Goal: Transaction & Acquisition: Obtain resource

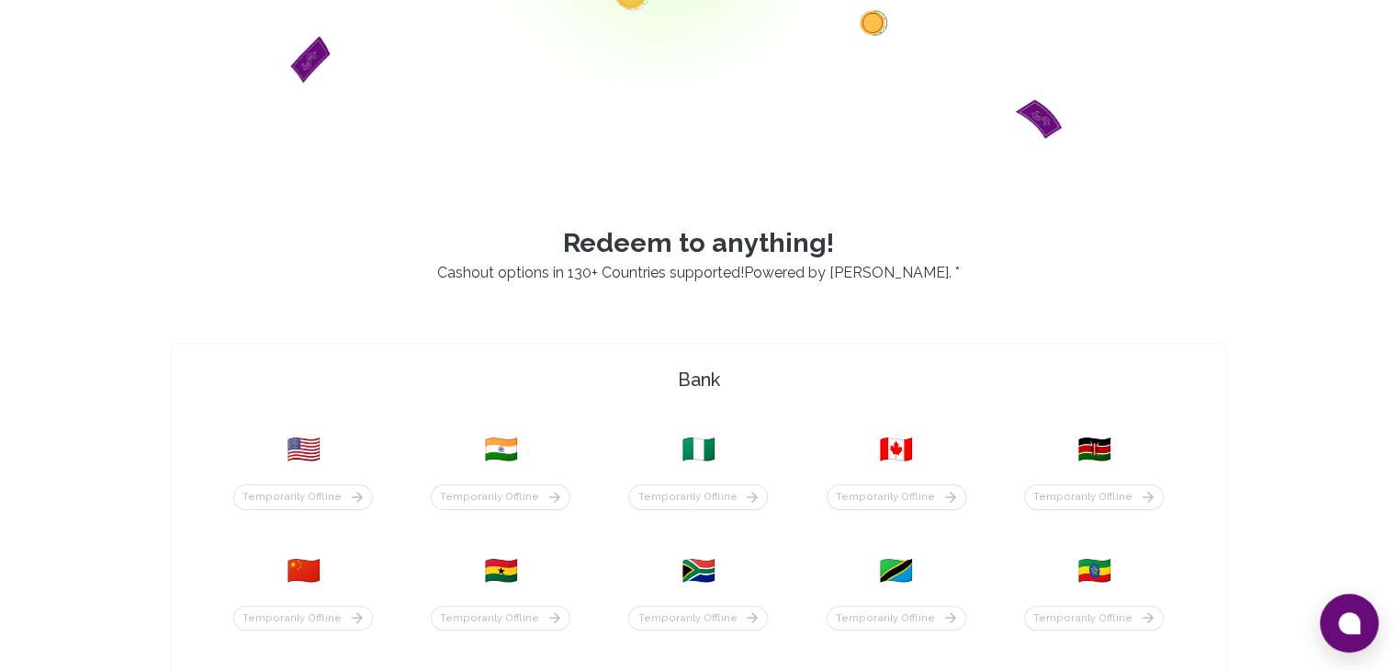
scroll to position [367, 0]
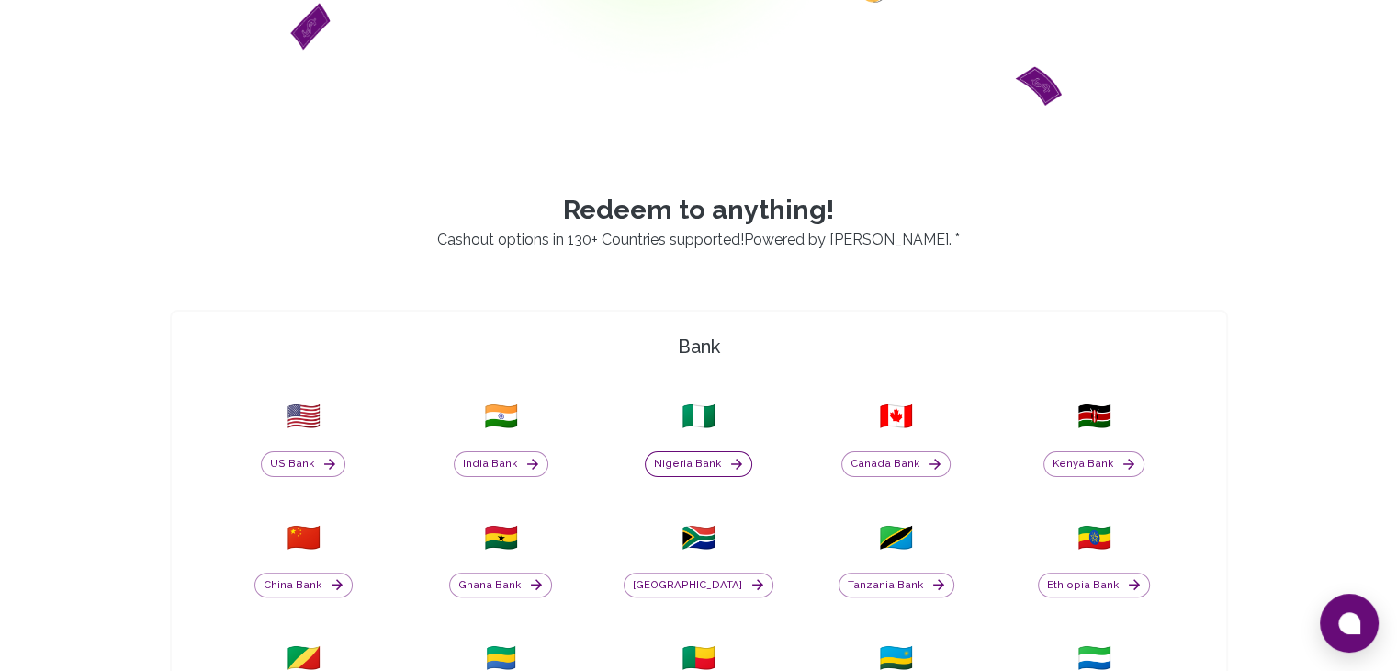
click at [705, 469] on button "Nigeria Bank" at bounding box center [698, 464] width 107 height 26
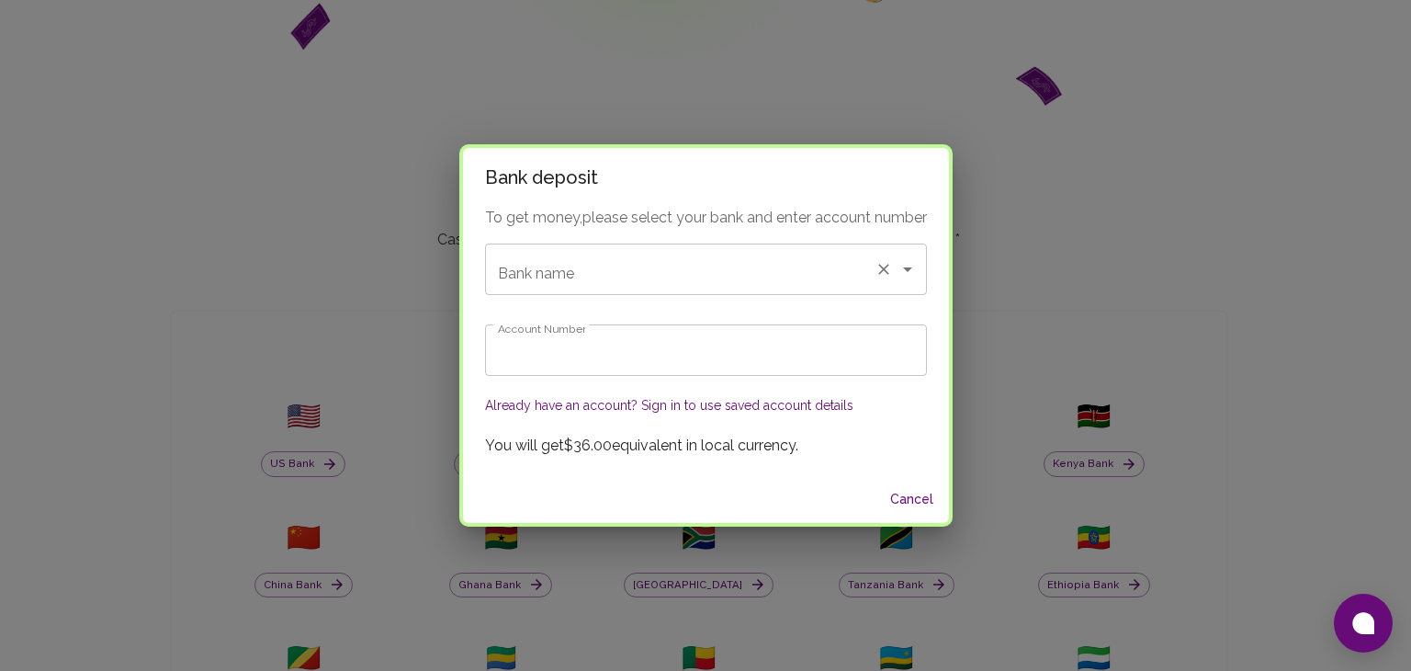
click at [605, 265] on input "Bank name" at bounding box center [680, 269] width 374 height 35
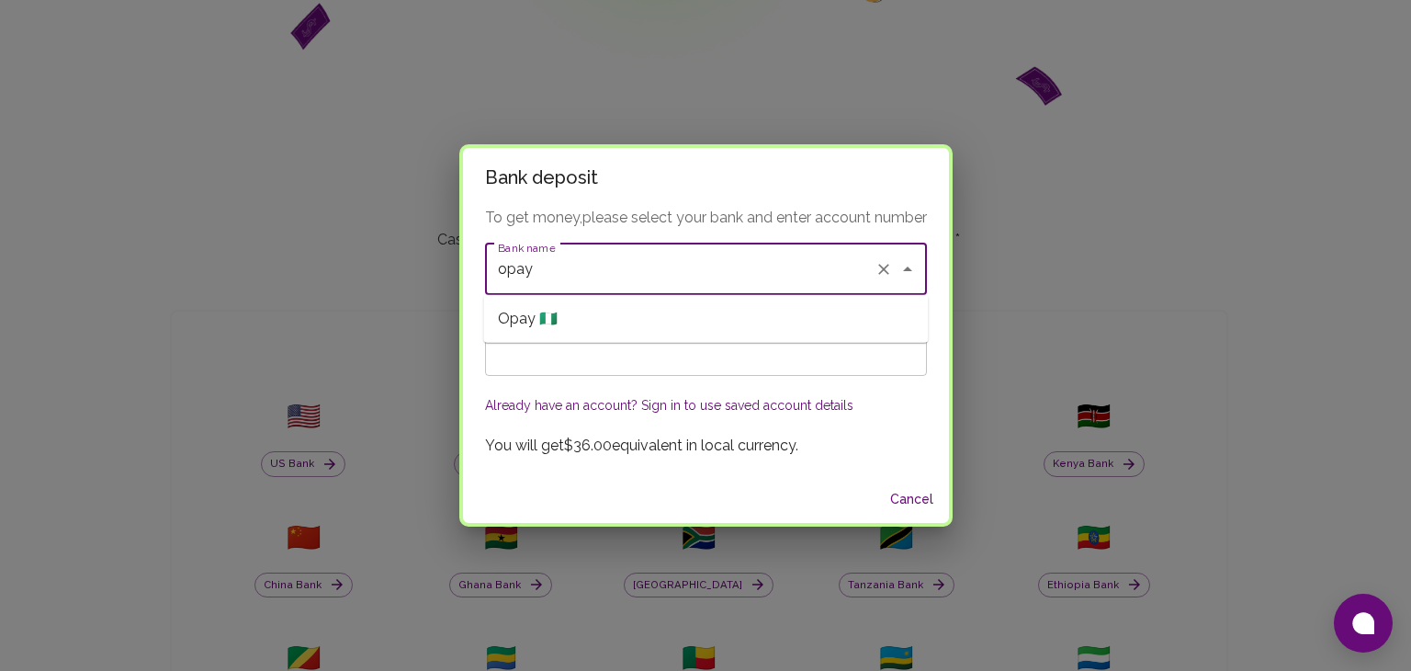
click at [611, 322] on li "Opay 🇳🇬" at bounding box center [705, 318] width 445 height 33
type input "Opay"
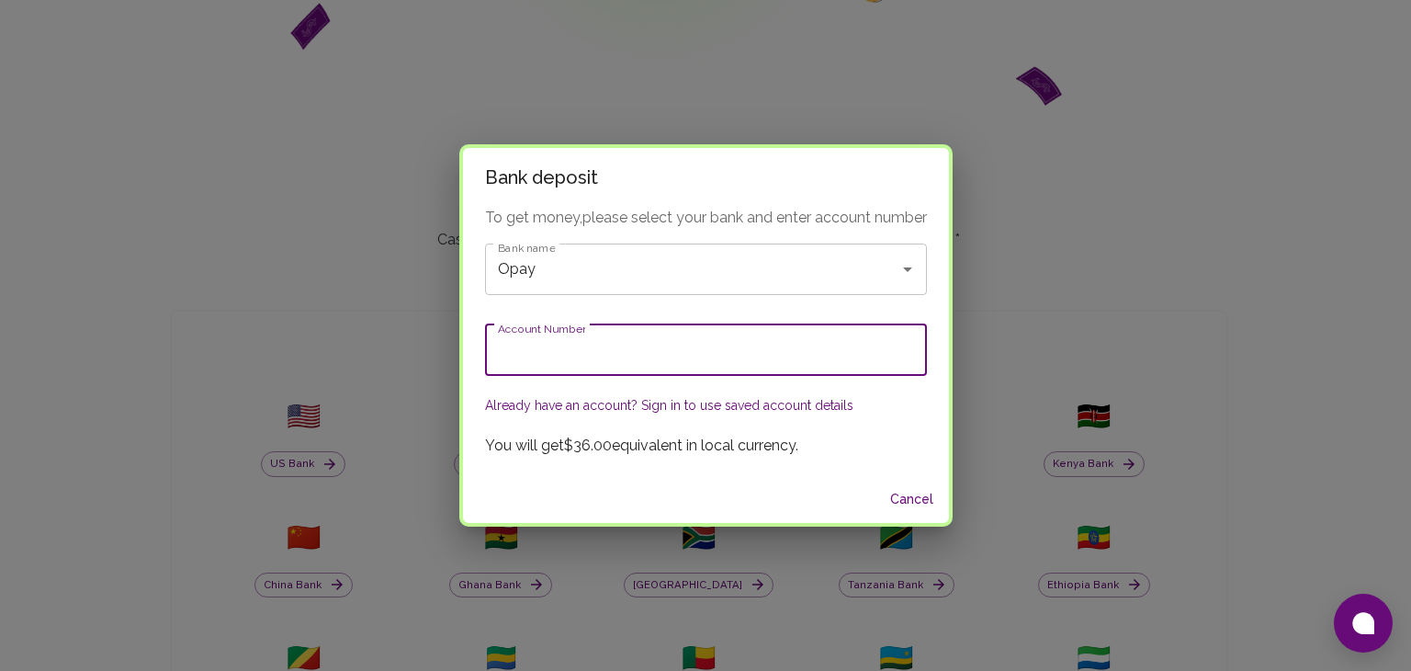
click at [606, 344] on input "Account Number" at bounding box center [706, 349] width 442 height 51
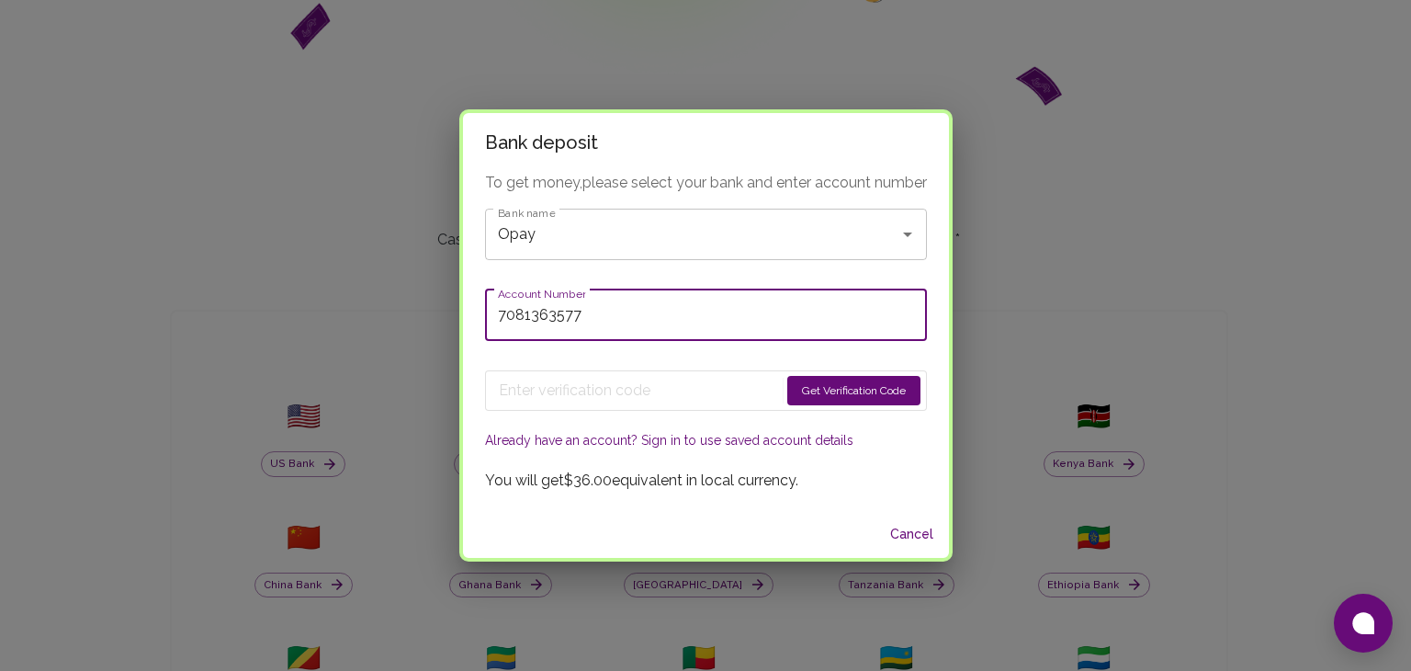
type input "7081363577"
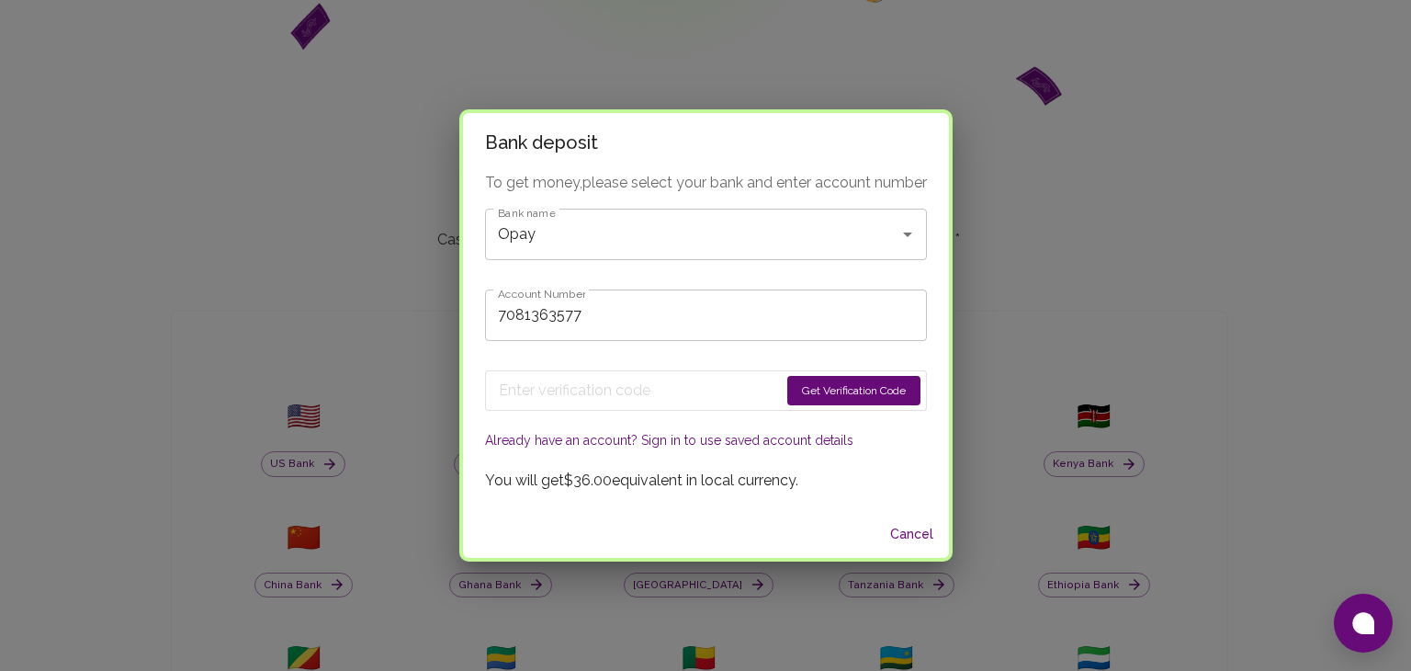
click at [822, 398] on button "Get Verification Code" at bounding box center [853, 390] width 133 height 29
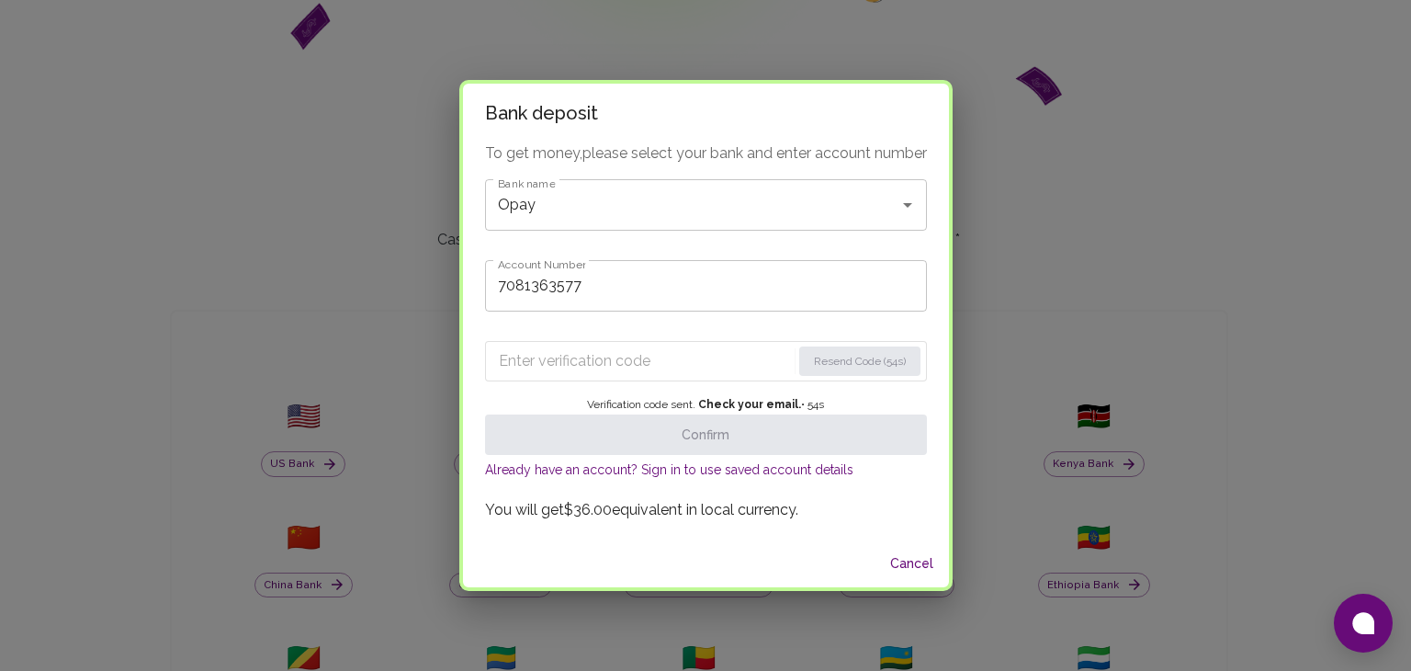
click at [623, 371] on input "Enter verification code" at bounding box center [645, 360] width 292 height 29
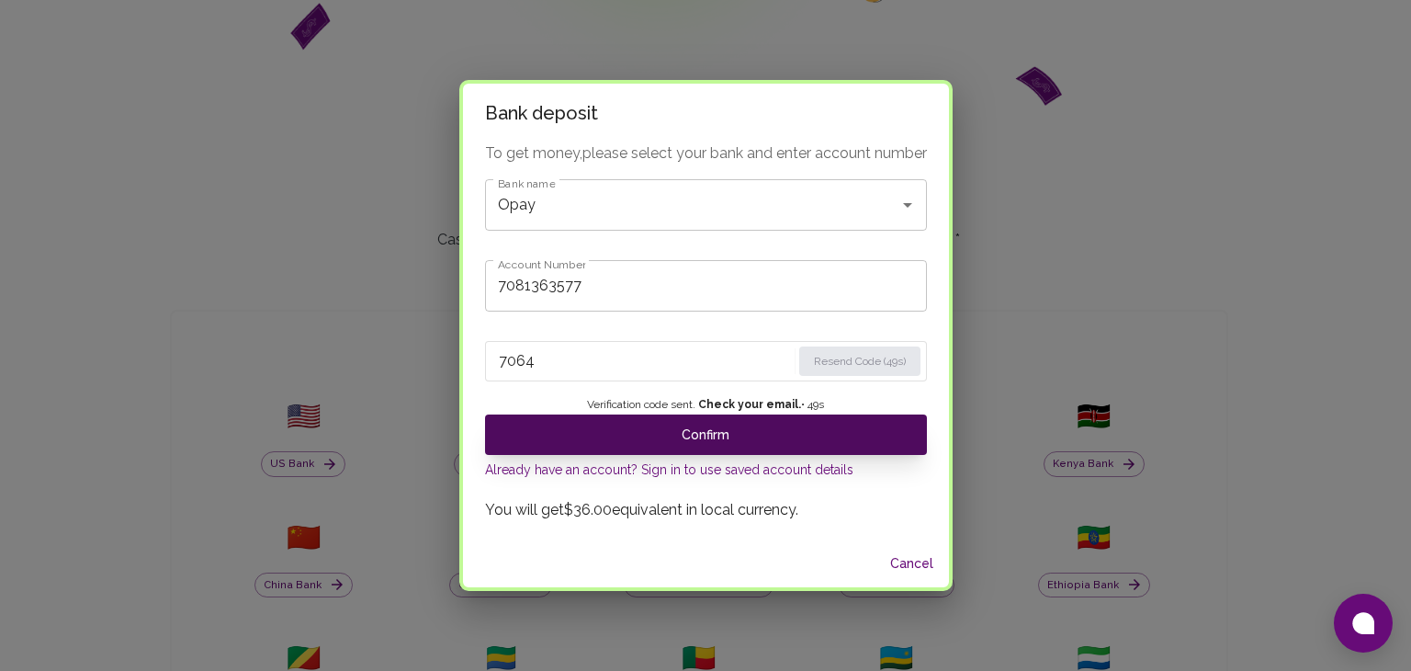
type input "7064"
click at [648, 448] on button "Confirm" at bounding box center [706, 434] width 442 height 40
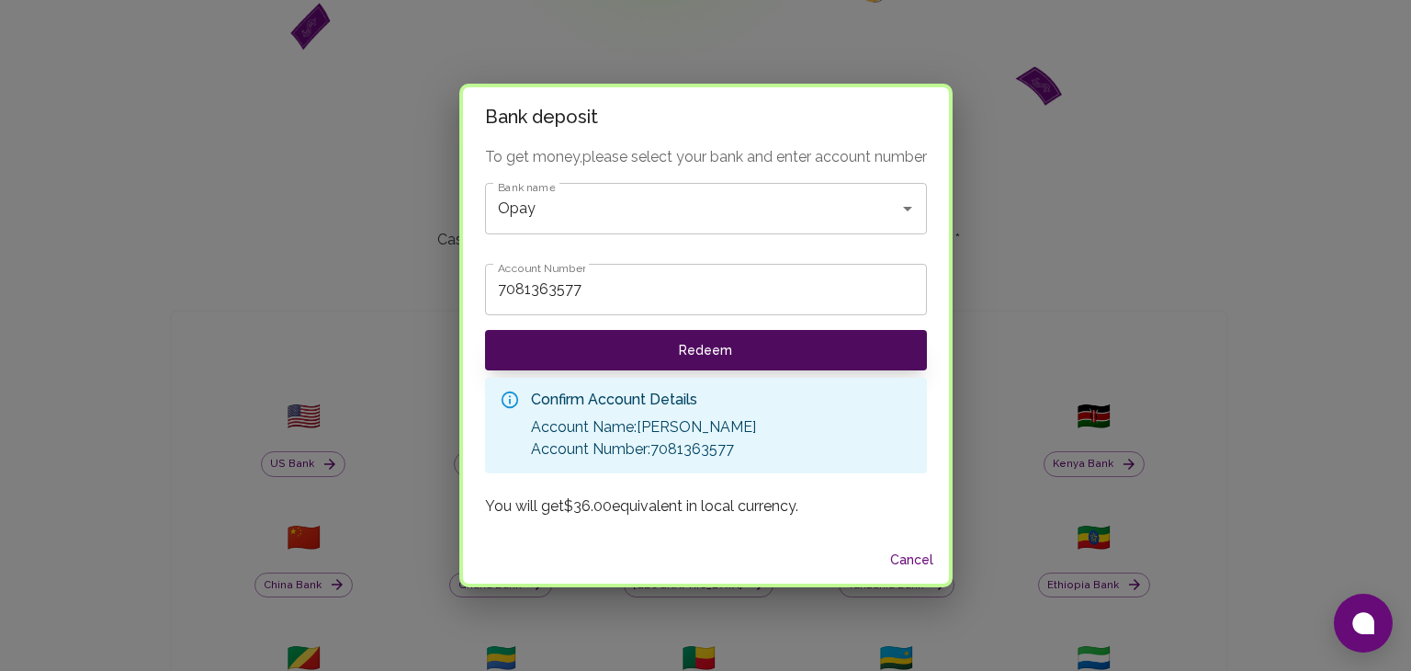
click at [686, 352] on button "Redeem" at bounding box center [706, 350] width 442 height 40
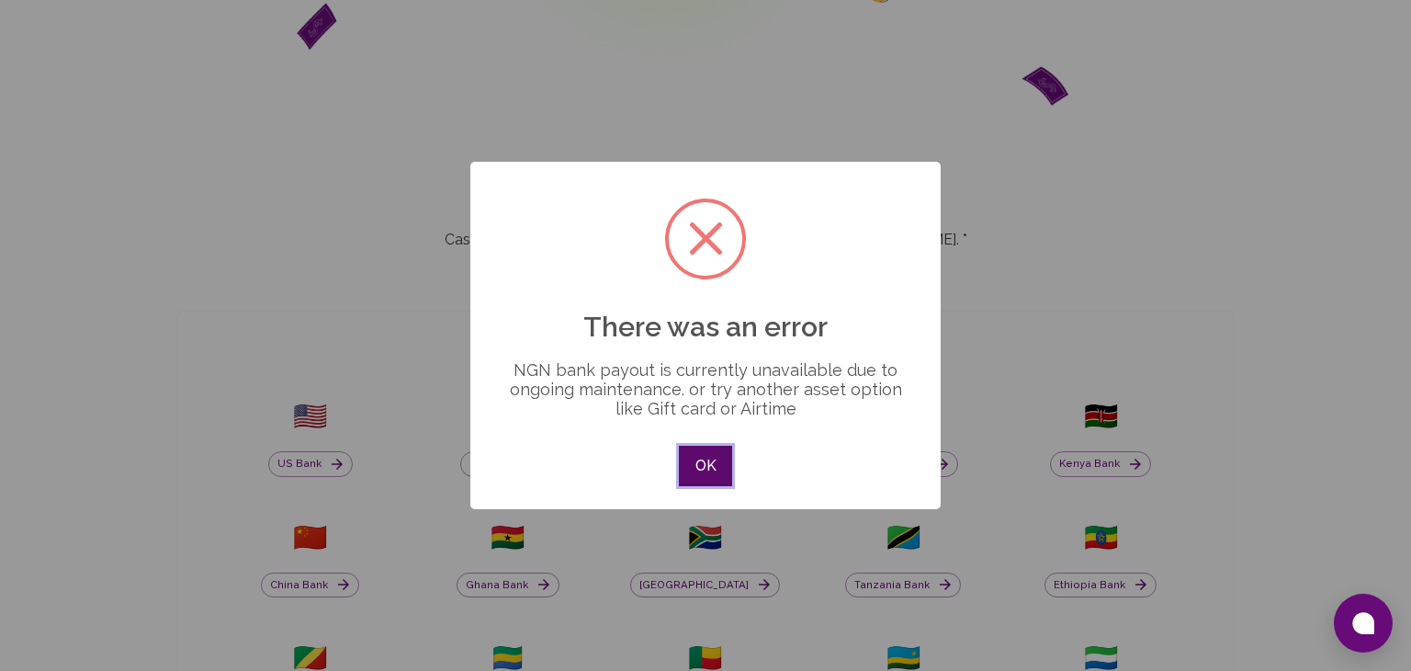
click at [720, 474] on button "OK" at bounding box center [705, 466] width 53 height 40
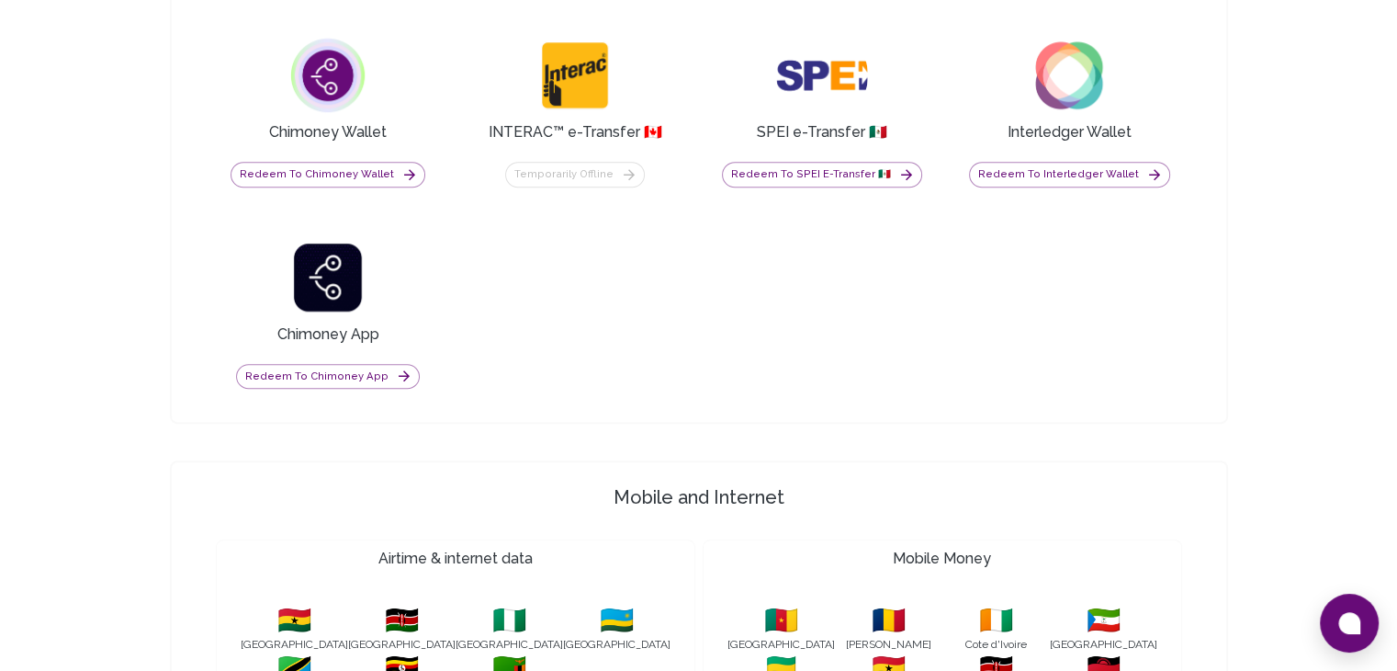
scroll to position [1470, 0]
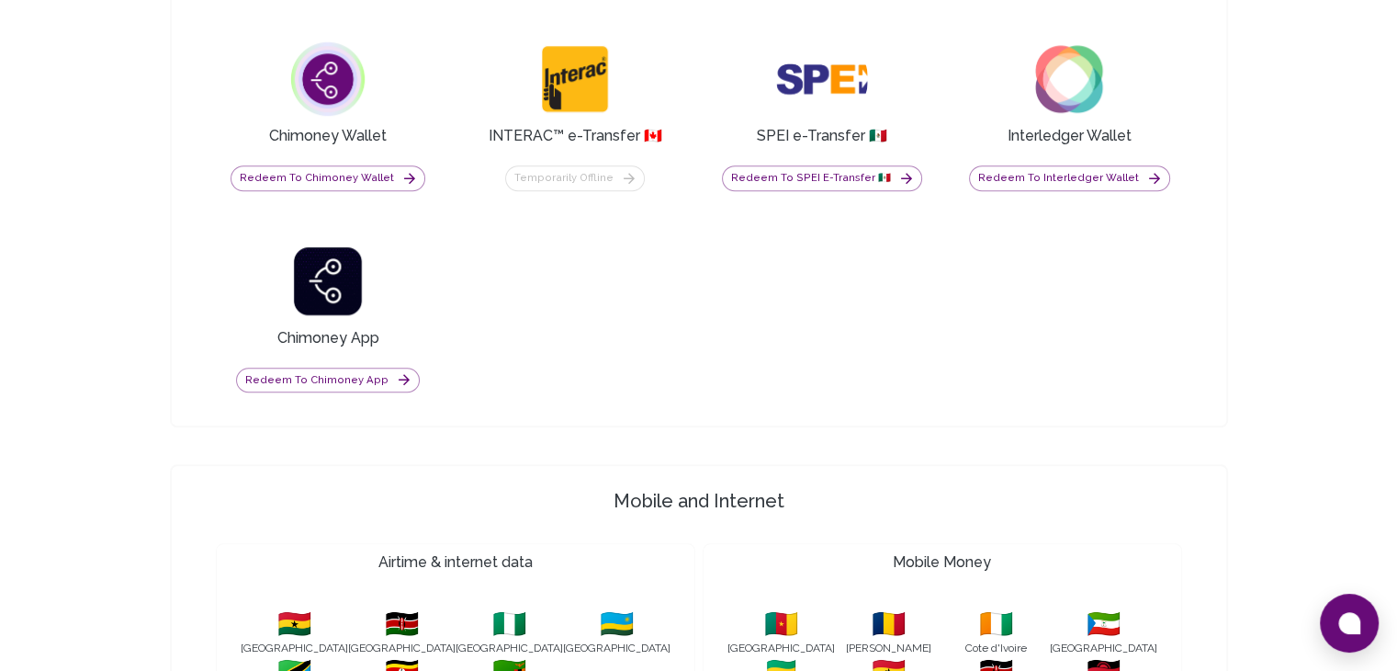
click at [331, 74] on img at bounding box center [328, 79] width 92 height 92
click at [371, 165] on button "Redeem to Chimoney Wallet" at bounding box center [328, 178] width 195 height 26
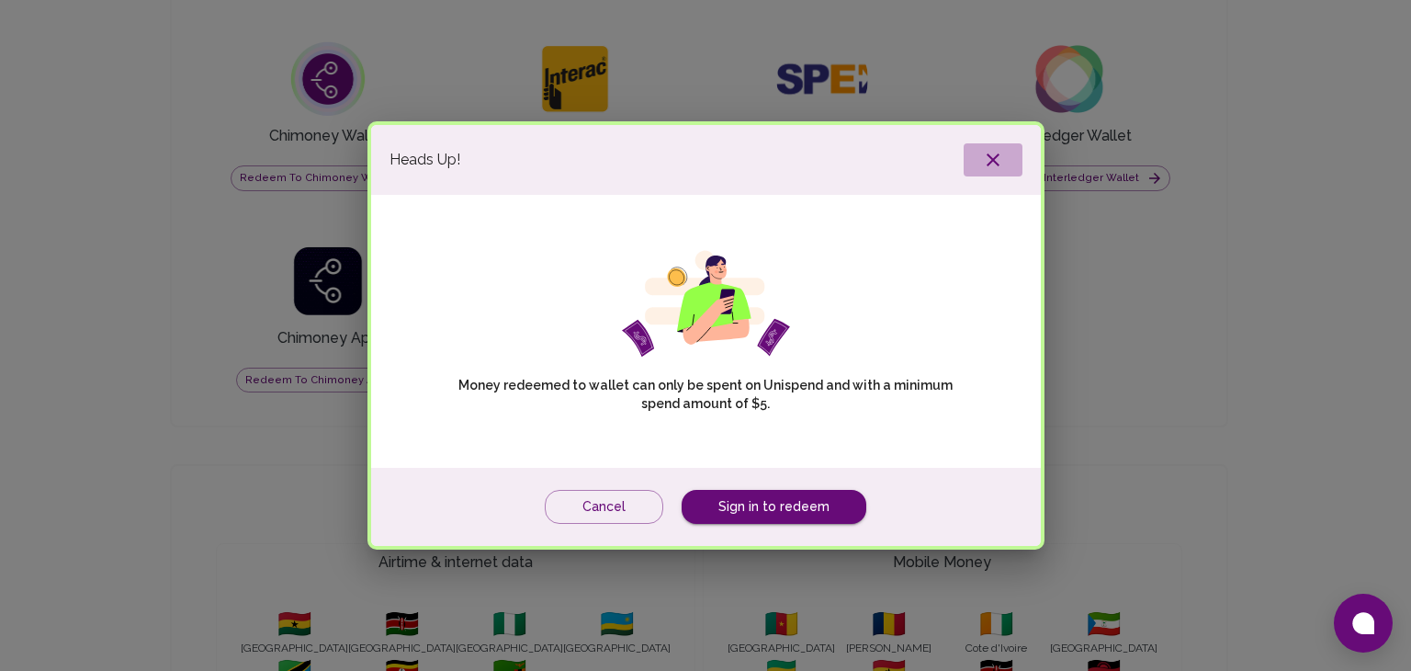
click at [992, 143] on button "button" at bounding box center [993, 159] width 59 height 33
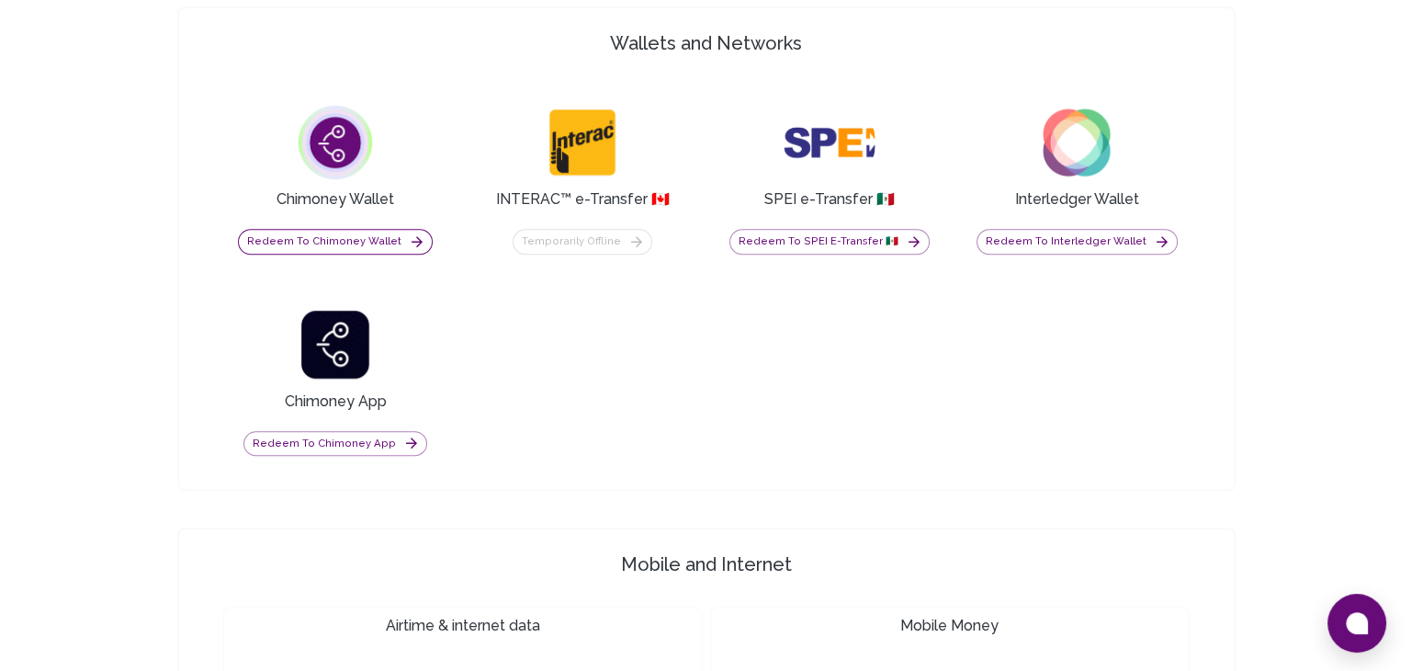
scroll to position [1286, 0]
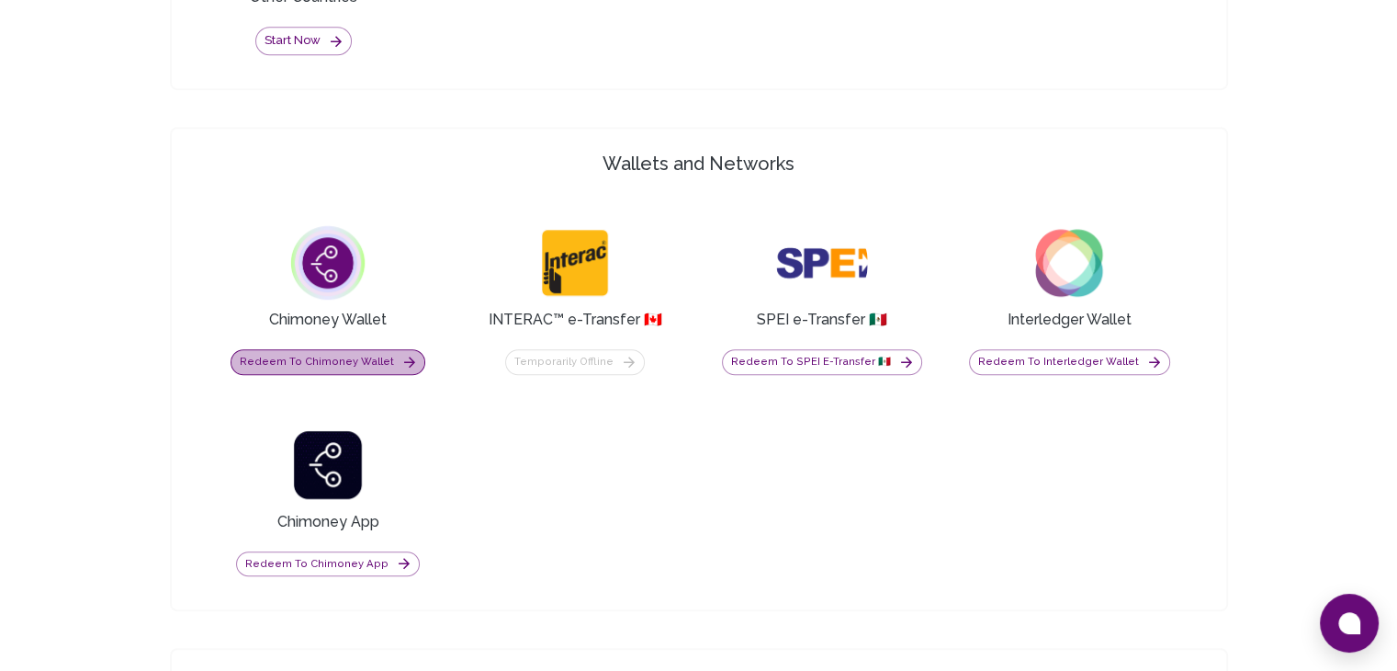
click at [335, 363] on button "Redeem to Chimoney Wallet" at bounding box center [328, 362] width 195 height 26
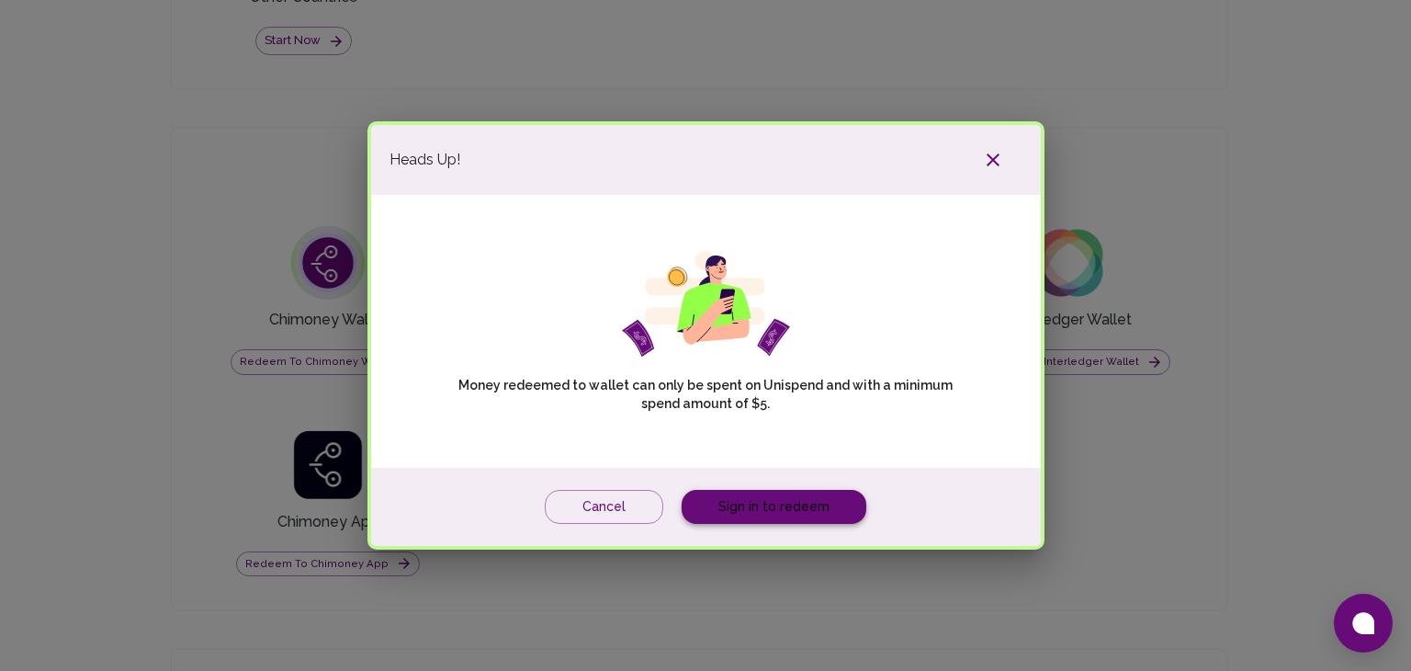
click at [741, 514] on link "Sign in to redeem" at bounding box center [774, 507] width 185 height 34
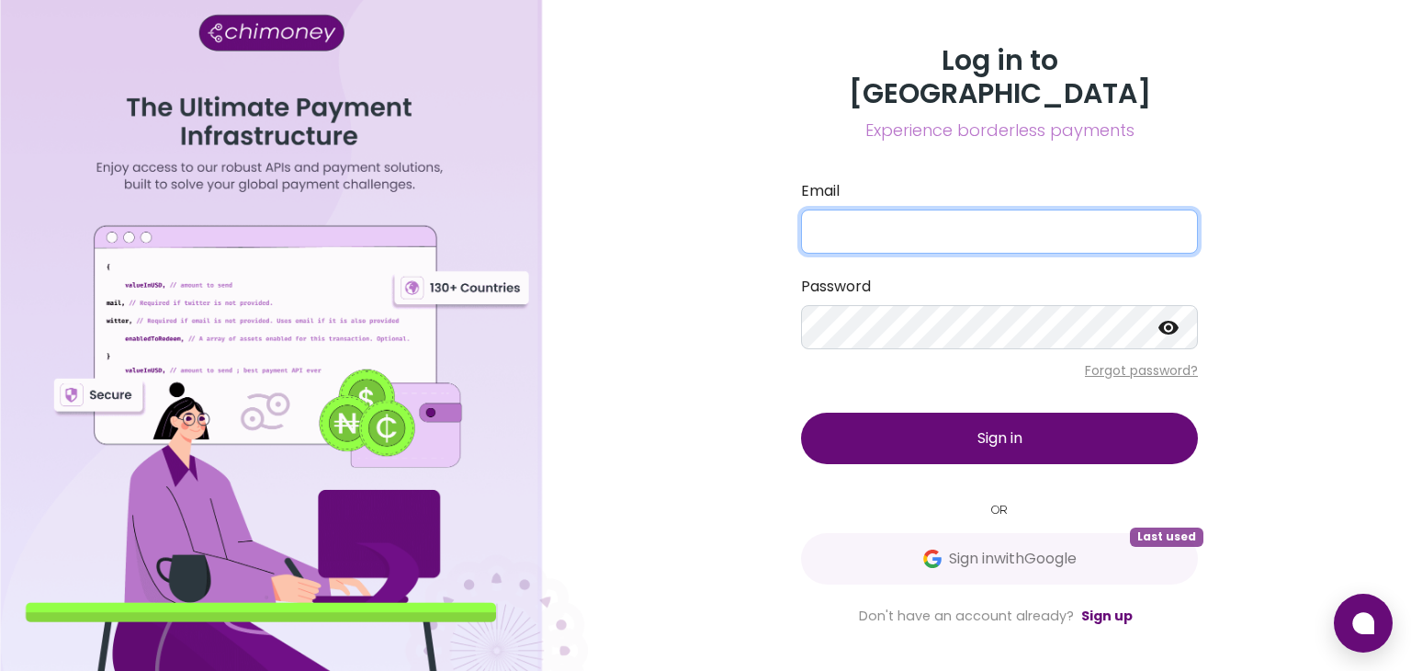
click at [914, 209] on input "Email" at bounding box center [999, 231] width 397 height 44
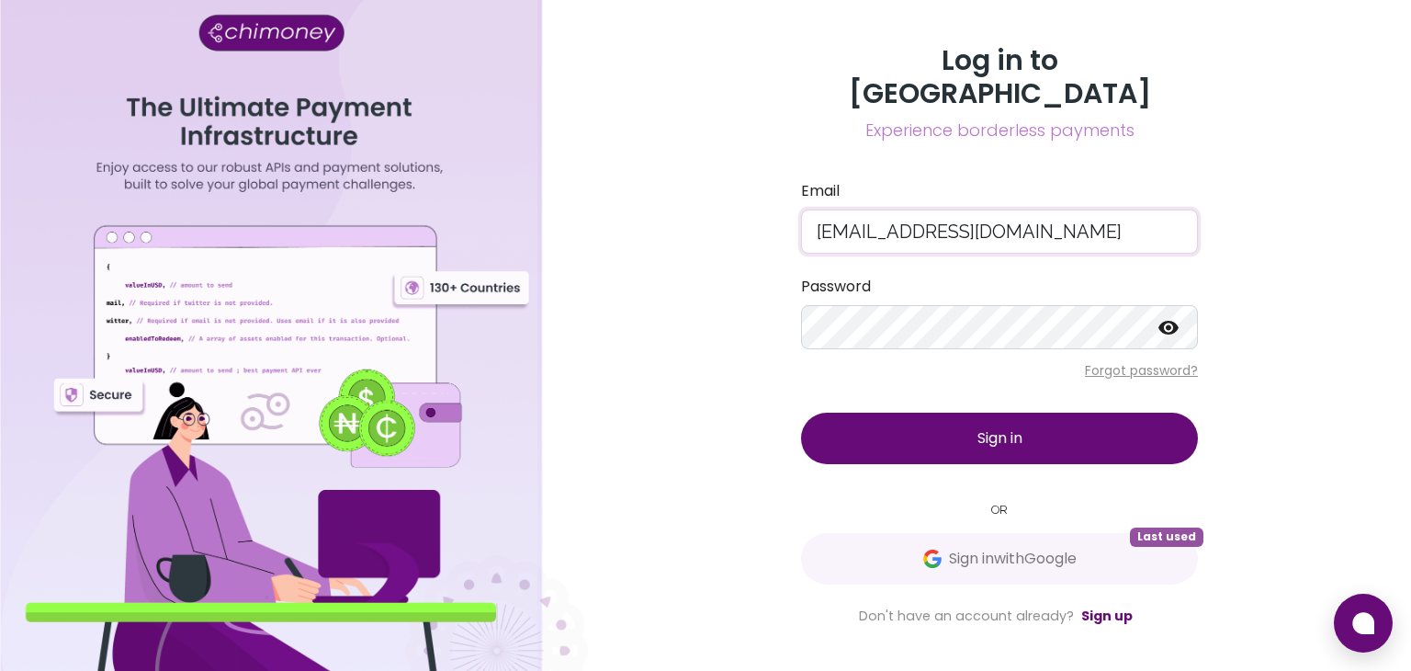
type input "ade11bayotijani@gmail.com"
click at [844, 412] on button "Sign in" at bounding box center [999, 437] width 397 height 51
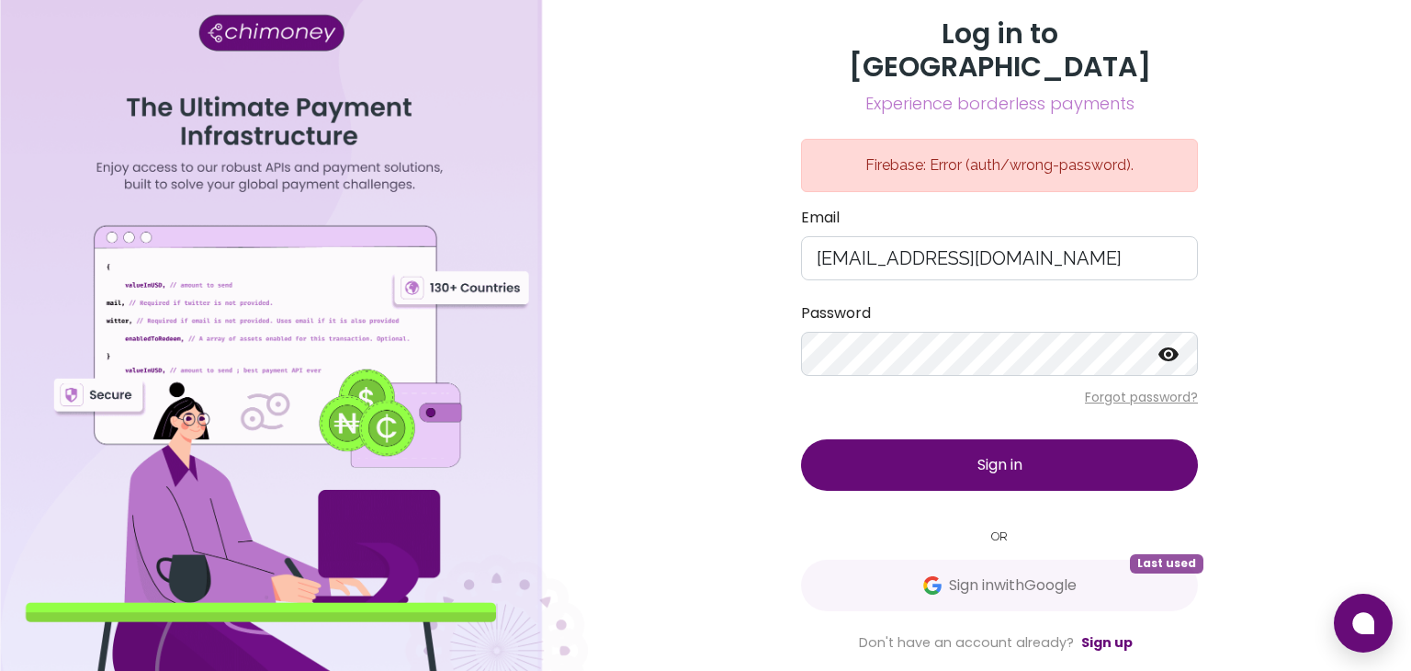
click at [1170, 344] on icon at bounding box center [1168, 355] width 22 height 22
click at [995, 439] on button "Sign in" at bounding box center [999, 464] width 397 height 51
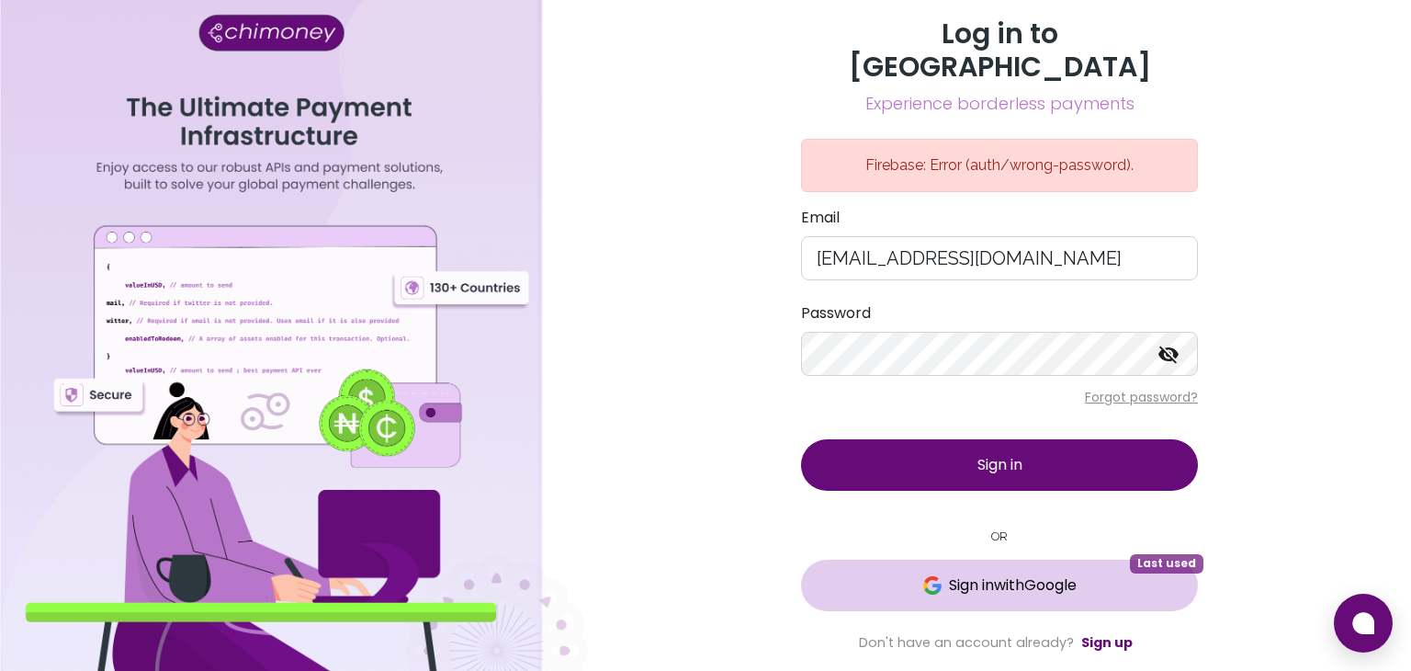
click at [977, 574] on span "Sign in with Google" at bounding box center [1013, 585] width 128 height 22
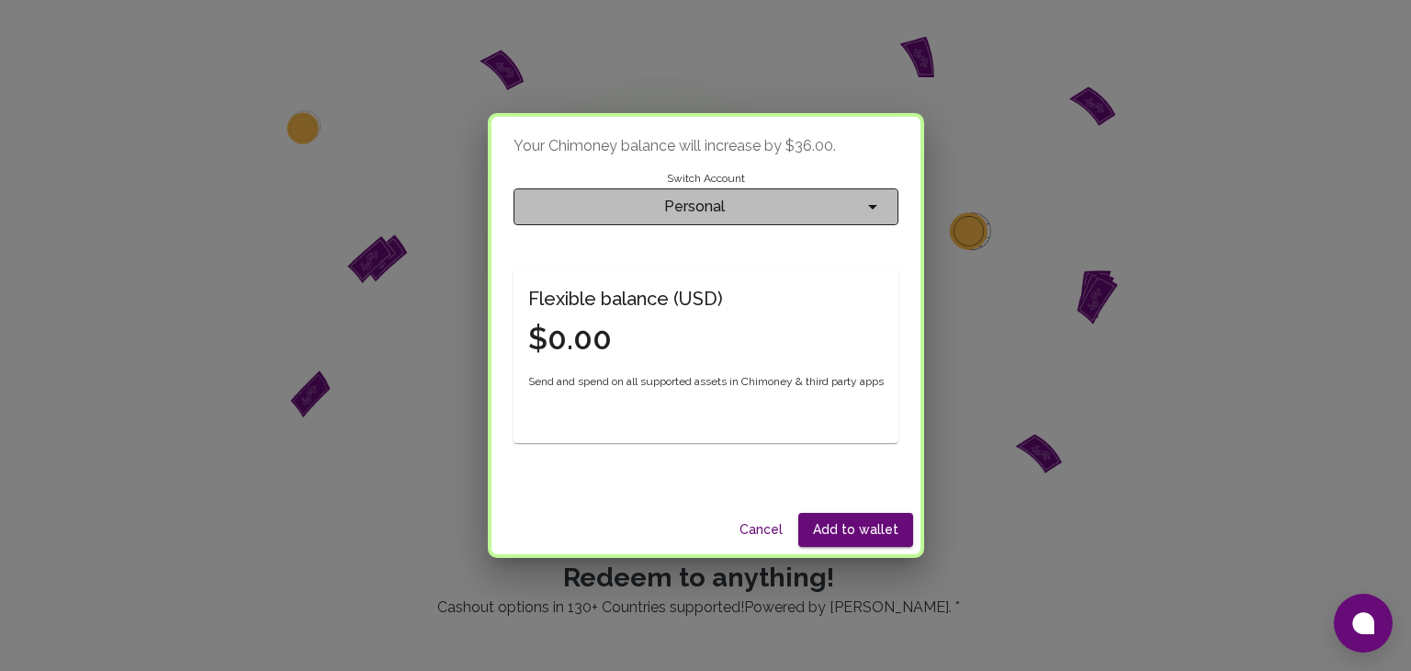
click at [871, 211] on icon "account of current user" at bounding box center [873, 207] width 22 height 22
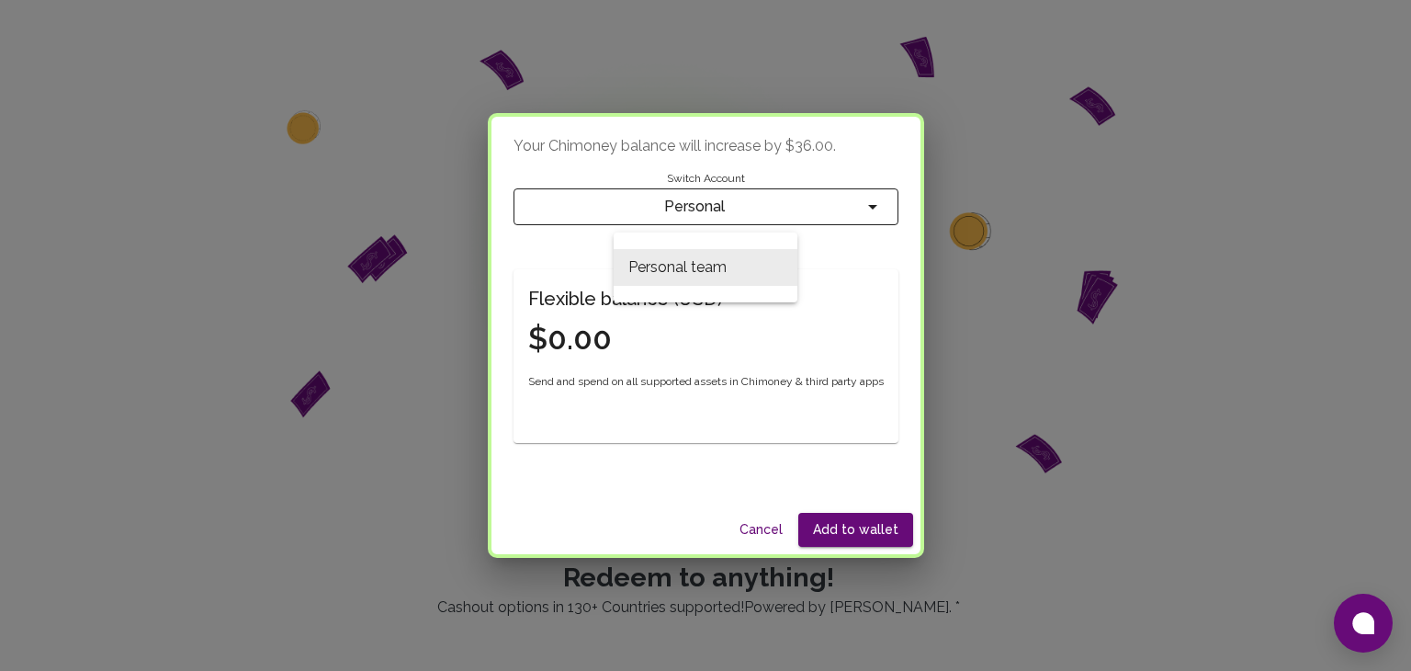
click at [848, 332] on div at bounding box center [705, 335] width 1411 height 671
click at [567, 345] on h4 "$0.00" at bounding box center [625, 339] width 195 height 39
click at [603, 333] on h4 "$0.00" at bounding box center [625, 339] width 195 height 39
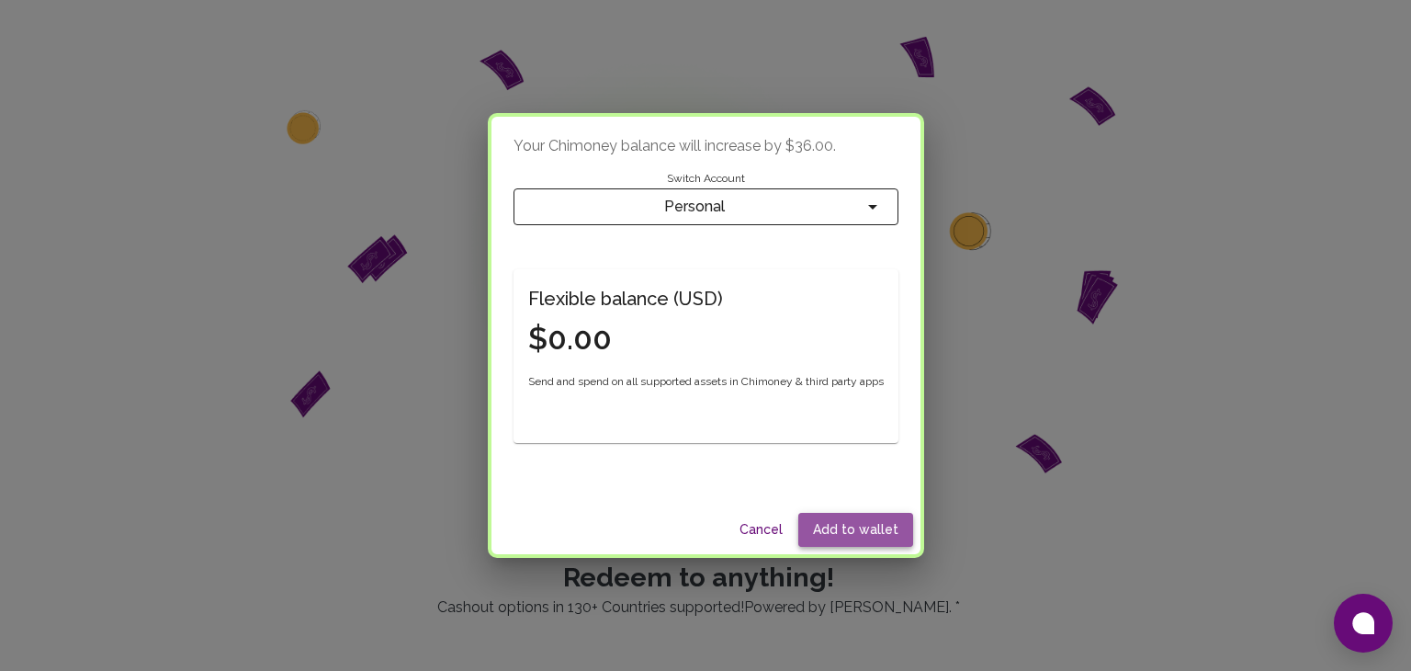
click at [870, 520] on button "Add to wallet" at bounding box center [855, 530] width 115 height 34
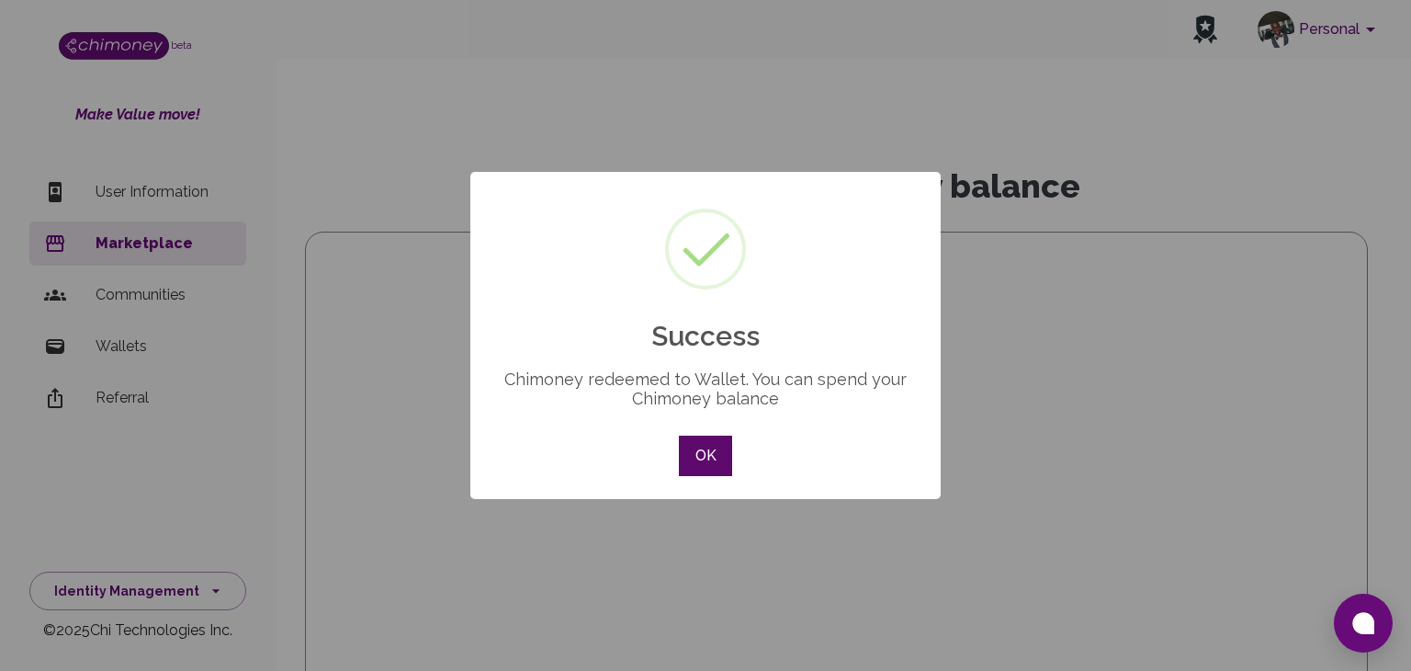
click at [717, 452] on button "OK" at bounding box center [705, 455] width 53 height 40
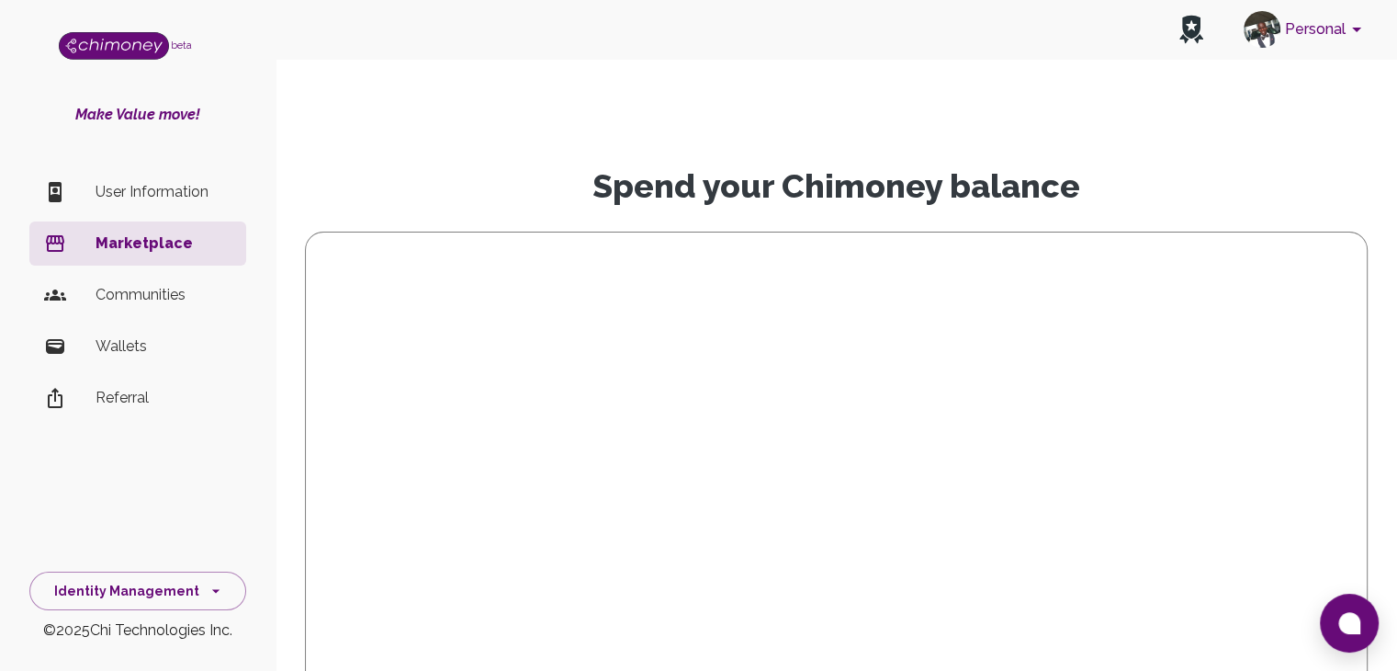
click at [115, 347] on p "Wallets" at bounding box center [164, 346] width 136 height 22
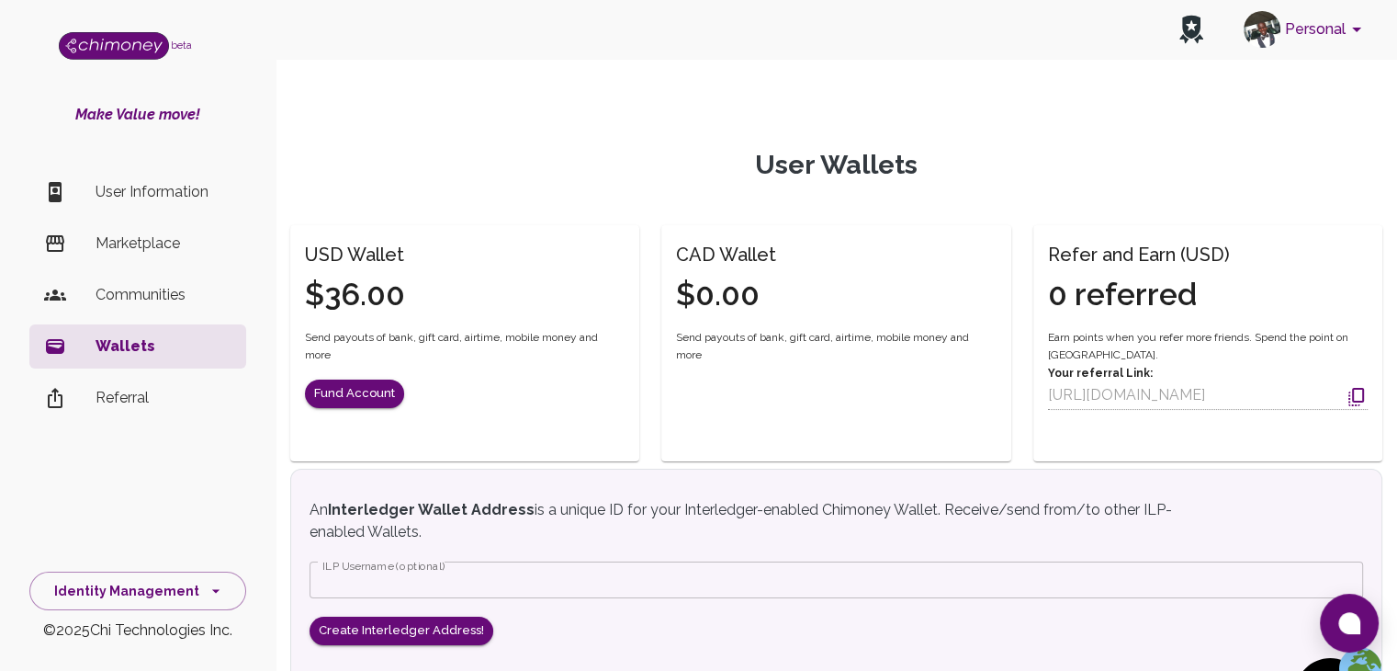
click at [100, 181] on p "User Information" at bounding box center [164, 192] width 136 height 22
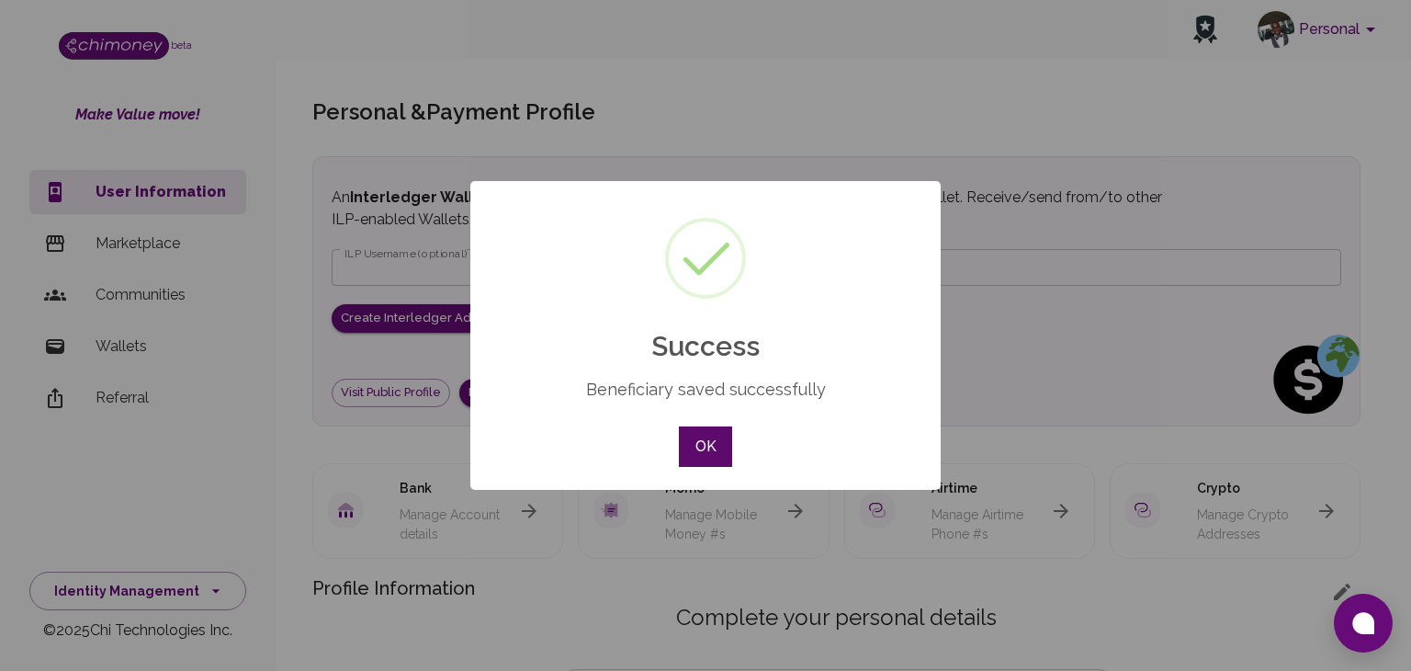
click at [711, 439] on button "OK" at bounding box center [705, 446] width 53 height 40
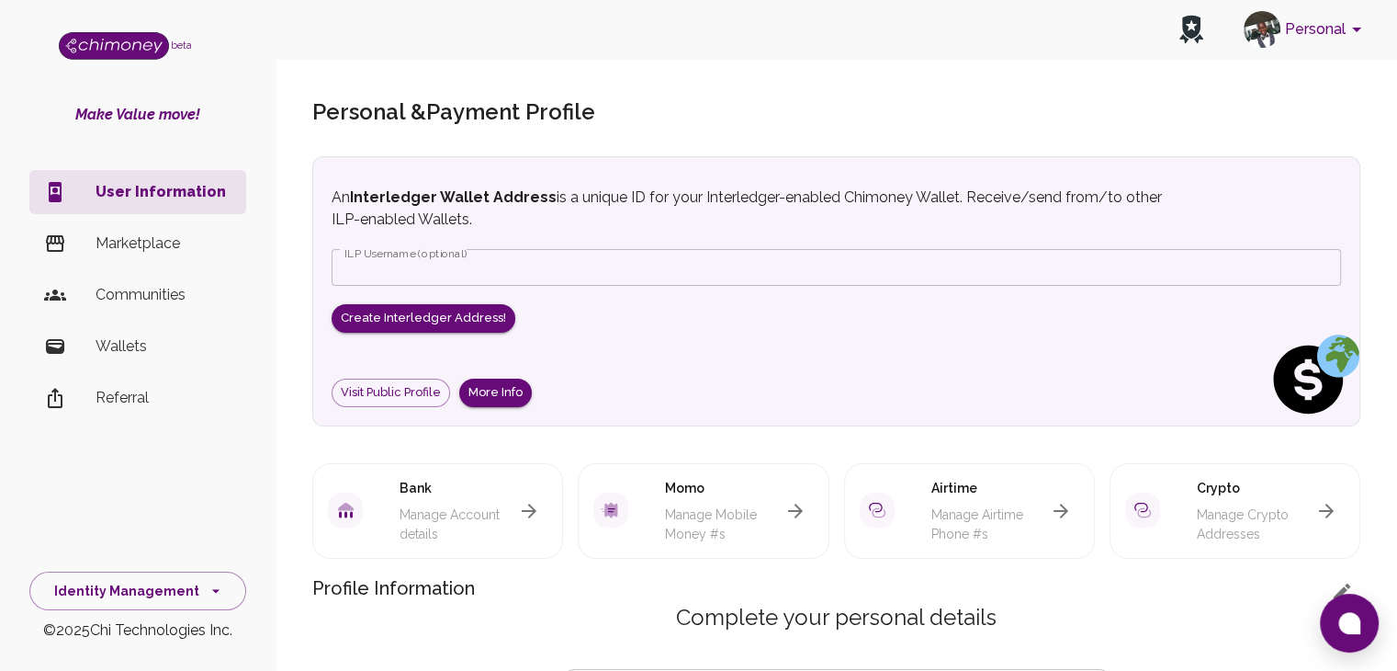
click at [151, 245] on p "Marketplace" at bounding box center [164, 243] width 136 height 22
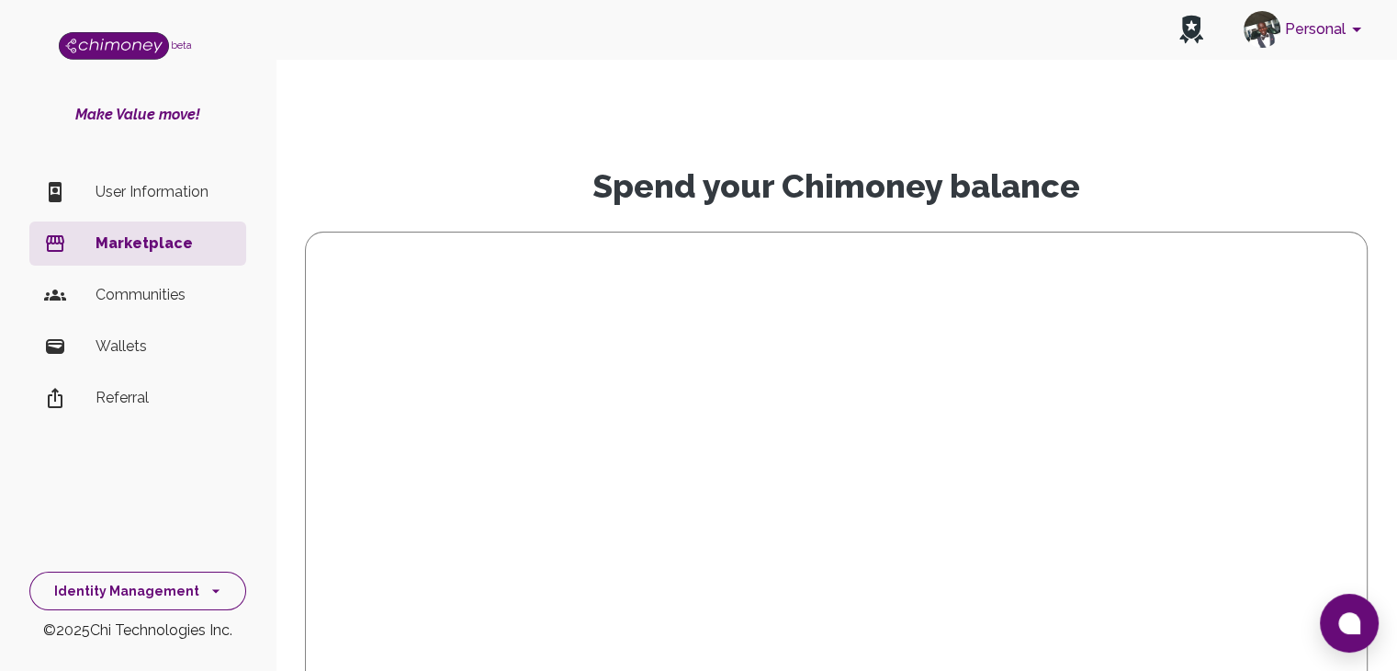
click at [147, 585] on button "Identity Management" at bounding box center [137, 591] width 217 height 40
click at [212, 363] on li "Wallets" at bounding box center [137, 346] width 217 height 44
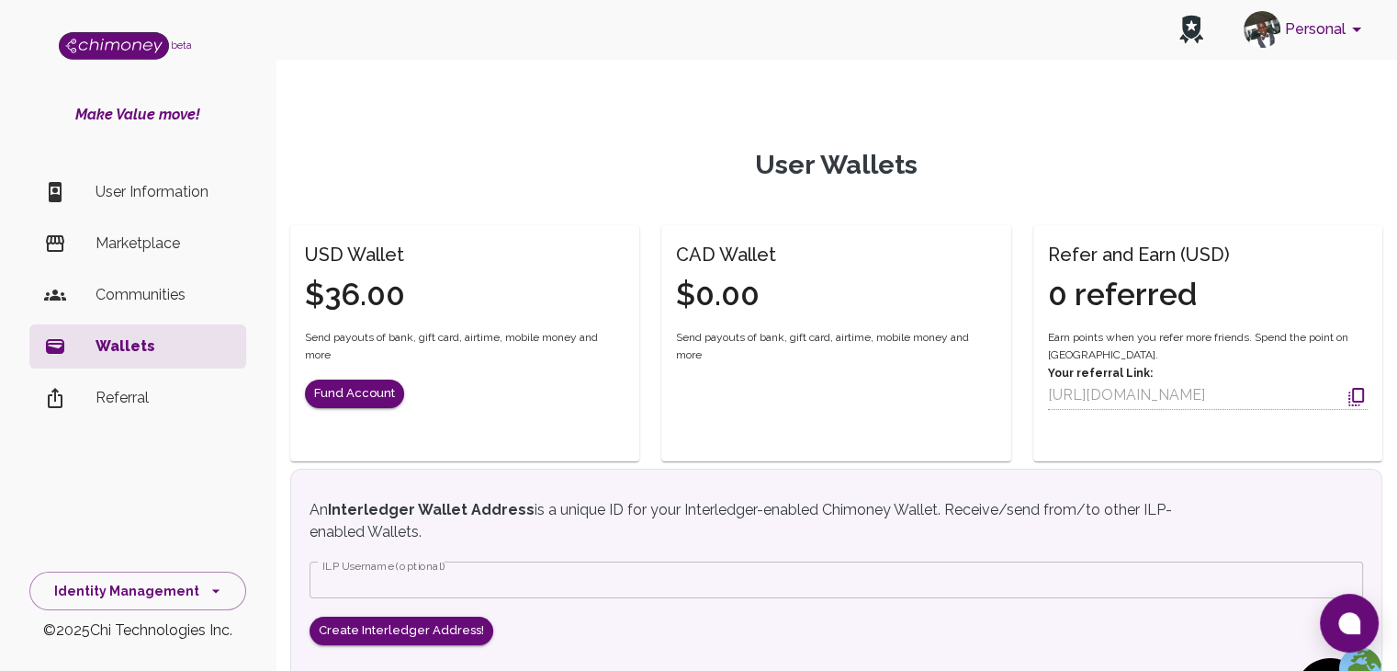
click at [159, 250] on p "Marketplace" at bounding box center [164, 243] width 136 height 22
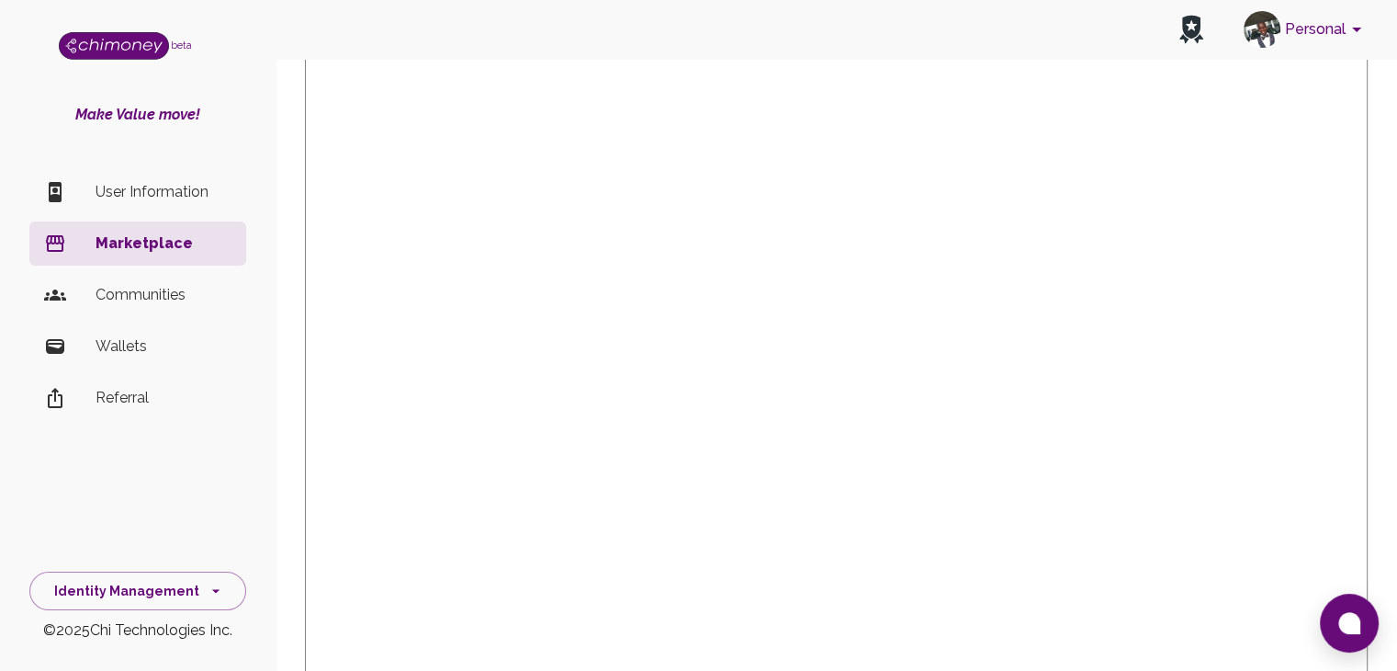
scroll to position [236, 0]
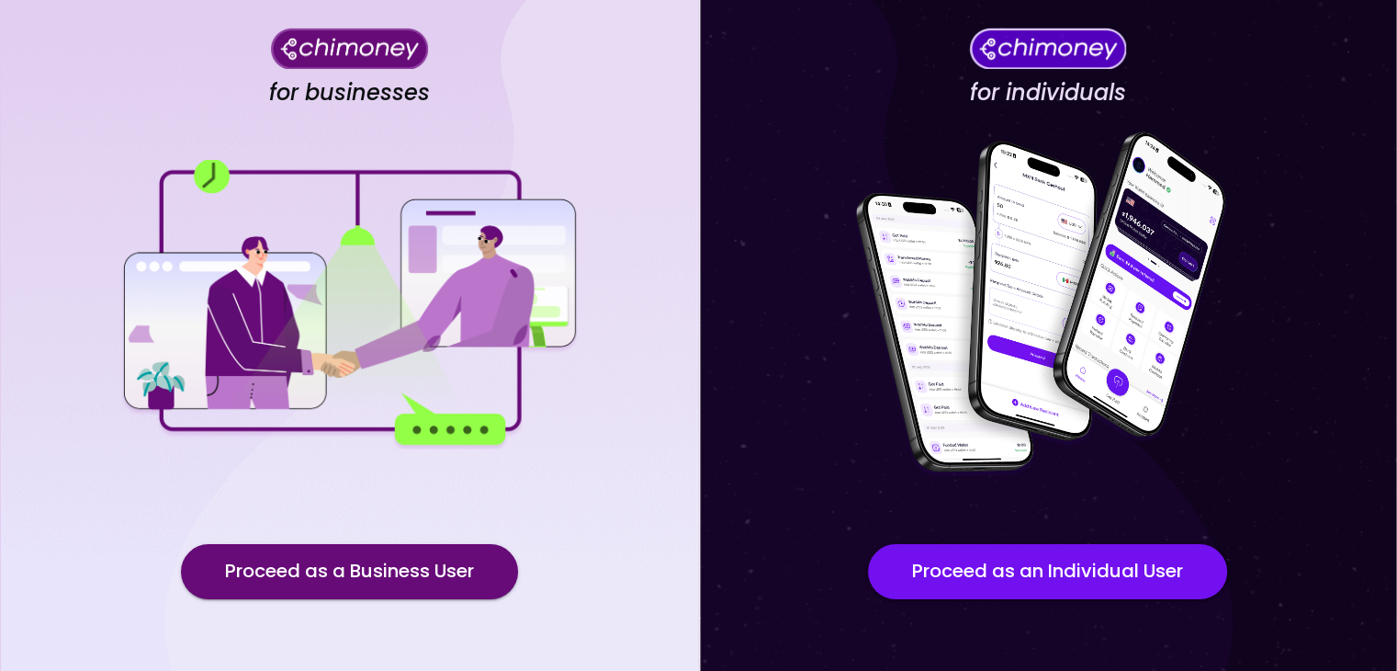
scroll to position [160, 0]
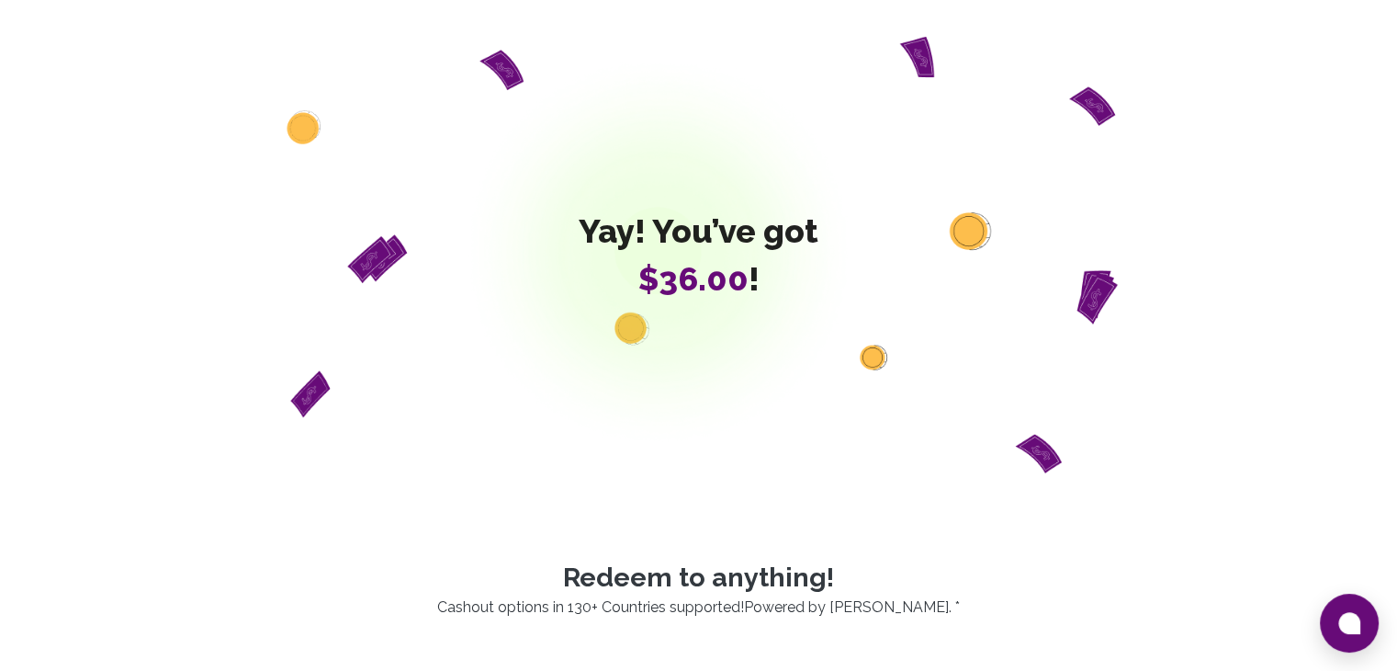
scroll to position [459, 0]
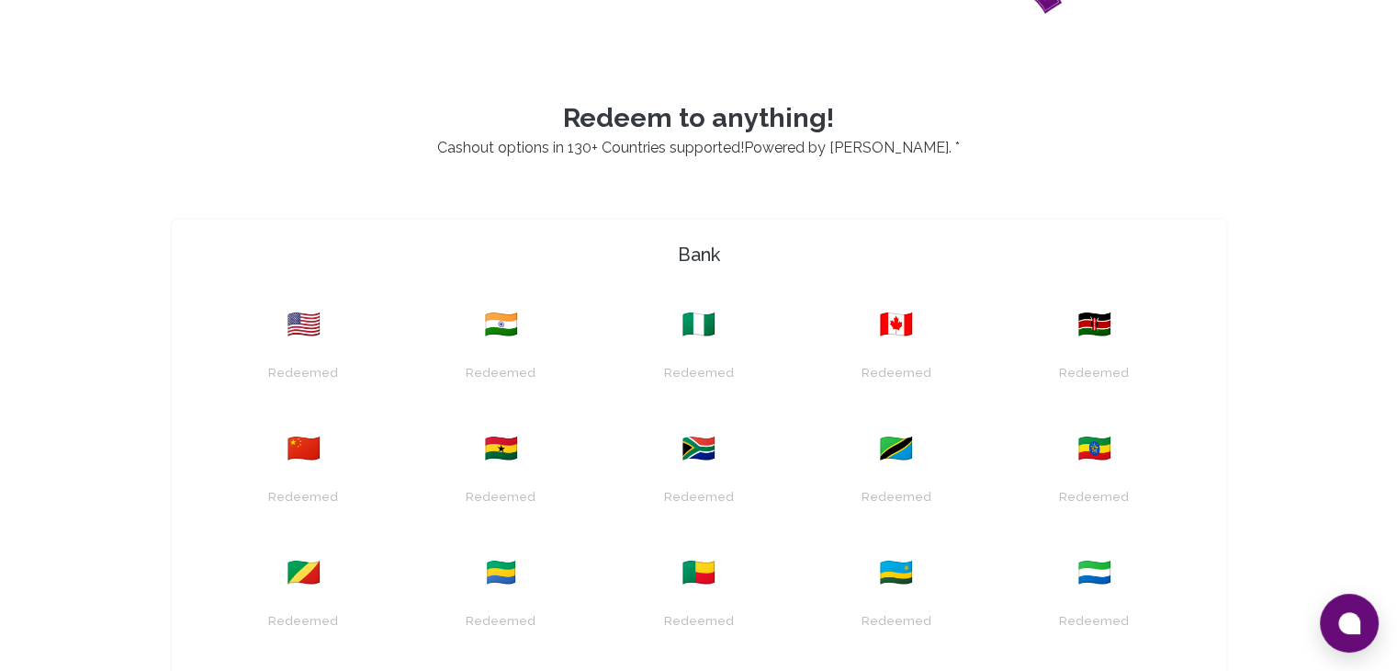
click at [699, 336] on span "🇳🇬" at bounding box center [699, 324] width 34 height 33
